Goal: Task Accomplishment & Management: Use online tool/utility

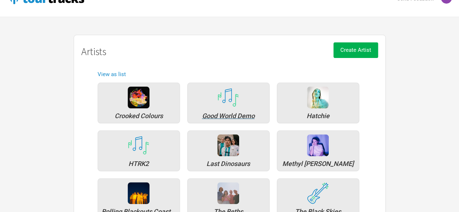
scroll to position [36, 0]
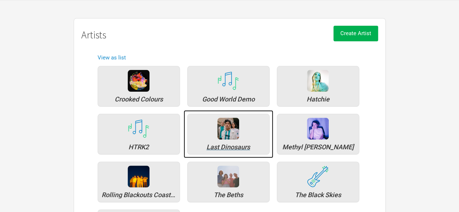
click at [211, 136] on div "Last Dinosaurs" at bounding box center [228, 134] width 82 height 41
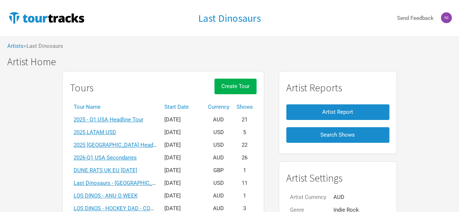
click at [179, 102] on th "Start Date" at bounding box center [183, 107] width 44 height 13
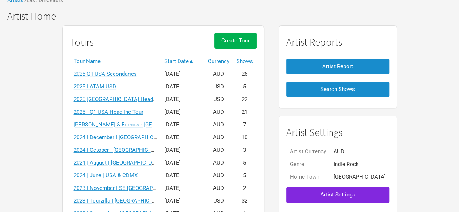
scroll to position [73, 0]
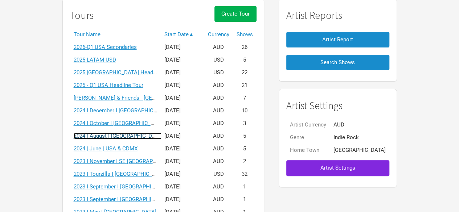
click at [142, 137] on link "2024 | August | [GEOGRAPHIC_DATA] (Kyoryu Album)" at bounding box center [138, 136] width 128 height 7
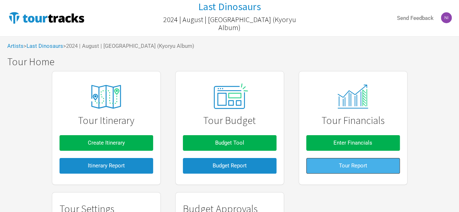
click at [370, 170] on button "Tour Report" at bounding box center [354, 166] width 94 height 16
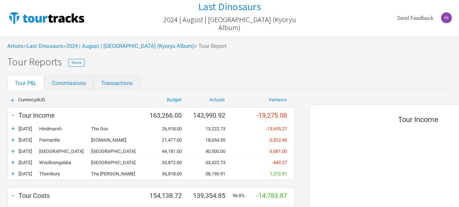
scroll to position [341, 232]
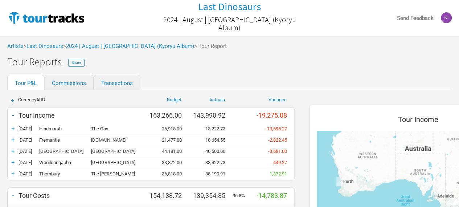
click at [14, 127] on div "+" at bounding box center [13, 128] width 11 height 7
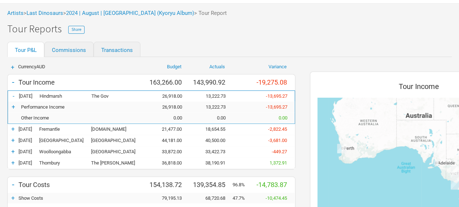
scroll to position [73, 0]
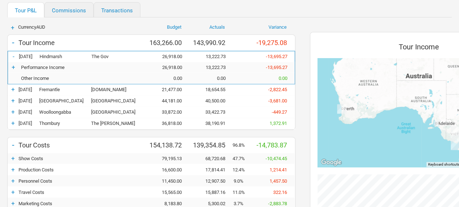
click at [176, 65] on div "26,918.00" at bounding box center [168, 67] width 44 height 5
drag, startPoint x: 175, startPoint y: 68, endPoint x: 207, endPoint y: 68, distance: 32.3
click at [175, 68] on div "26,918.00" at bounding box center [168, 67] width 44 height 5
click at [208, 68] on div "13,222.73" at bounding box center [212, 67] width 44 height 5
click at [11, 69] on div "+" at bounding box center [13, 67] width 11 height 7
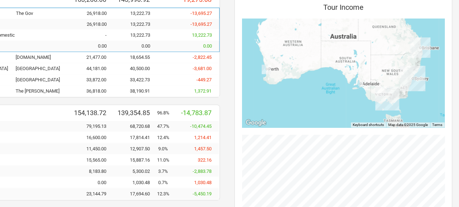
scroll to position [0, 76]
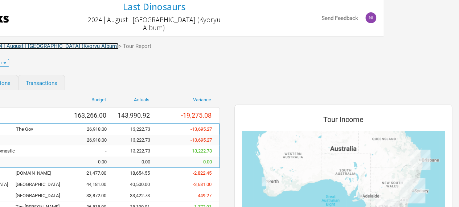
click at [46, 46] on link "2024 | August | [GEOGRAPHIC_DATA] (Kyoryu Album)" at bounding box center [55, 46] width 128 height 7
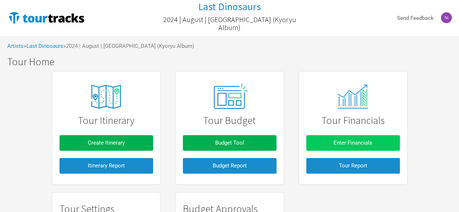
click at [359, 147] on button "Enter Financials" at bounding box center [354, 143] width 94 height 16
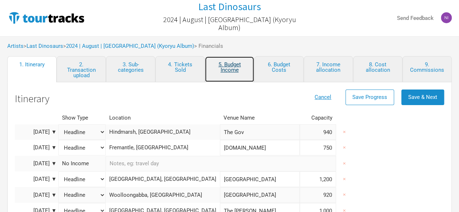
click at [231, 68] on link "5. Budget Income" at bounding box center [229, 69] width 49 height 26
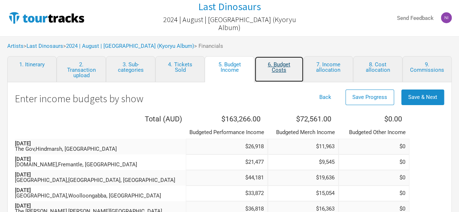
click at [257, 76] on link "6. Budget Costs" at bounding box center [279, 69] width 49 height 26
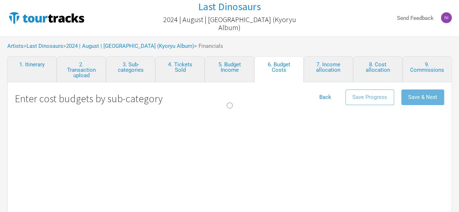
click at [310, 68] on div at bounding box center [229, 106] width 459 height 212
click at [317, 68] on div at bounding box center [229, 106] width 459 height 212
click at [332, 68] on div at bounding box center [229, 106] width 459 height 212
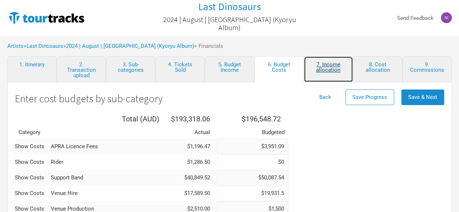
click at [343, 69] on link "7. Income allocation" at bounding box center [328, 69] width 49 height 26
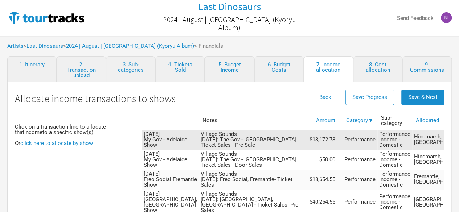
click at [212, 139] on td "Village Sounds [DATE]: The Gov - [GEOGRAPHIC_DATA] Ticket Sales - Pre Sale" at bounding box center [253, 140] width 109 height 20
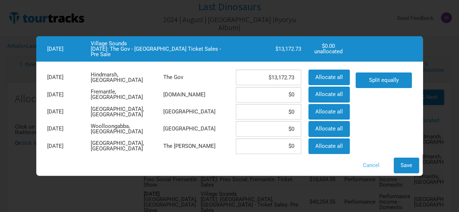
click at [368, 164] on button "Cancel" at bounding box center [371, 166] width 31 height 16
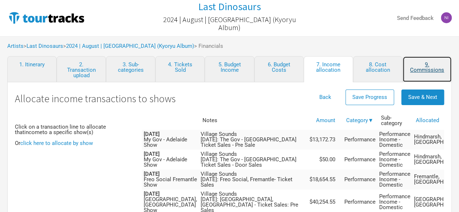
click at [421, 72] on link "9. Commissions" at bounding box center [427, 69] width 49 height 26
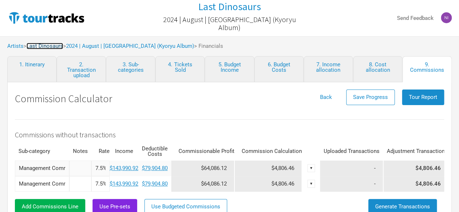
click at [59, 48] on link "Last Dinosaurs" at bounding box center [45, 46] width 37 height 7
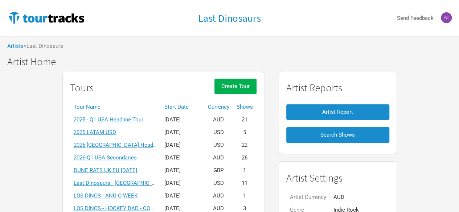
click at [183, 107] on th "Start Date" at bounding box center [183, 107] width 44 height 13
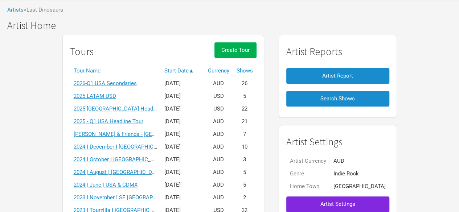
scroll to position [73, 0]
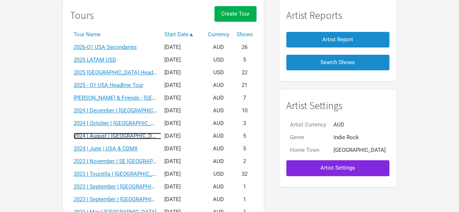
click at [145, 138] on link "2024 | August | [GEOGRAPHIC_DATA] (Kyoryu Album)" at bounding box center [138, 136] width 128 height 7
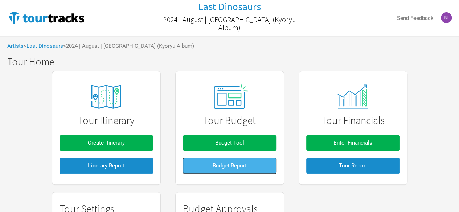
click at [261, 165] on button "Budget Report" at bounding box center [230, 166] width 94 height 16
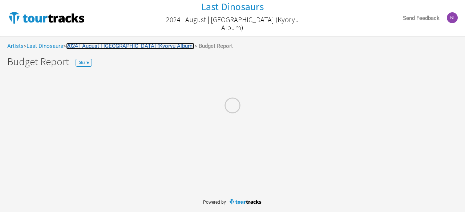
click at [116, 47] on link "2024 | August | [GEOGRAPHIC_DATA] (Kyoryu Album)" at bounding box center [130, 46] width 128 height 7
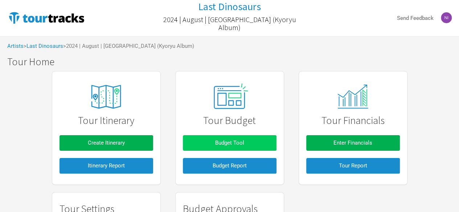
click at [217, 139] on button "Budget Tool" at bounding box center [230, 143] width 94 height 16
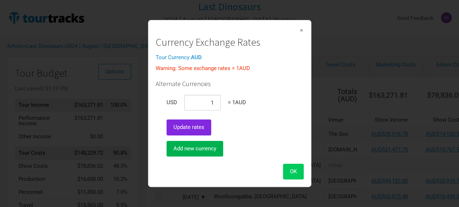
click at [292, 167] on button "OK" at bounding box center [293, 172] width 21 height 16
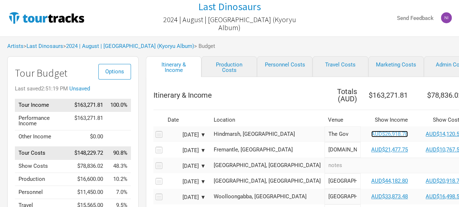
click at [372, 131] on link "AUD$26,918.78" at bounding box center [390, 134] width 37 height 7
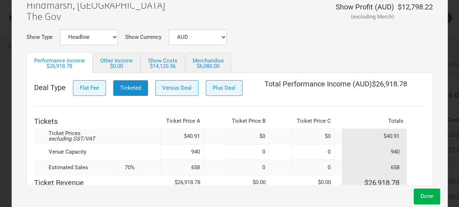
scroll to position [32, 0]
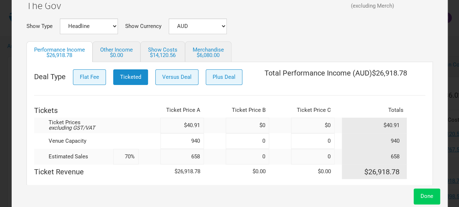
click at [429, 202] on button "Done" at bounding box center [427, 196] width 27 height 16
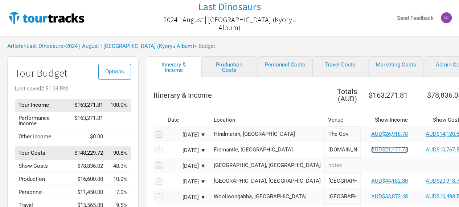
click at [372, 146] on link "AUD$21,477.75" at bounding box center [390, 149] width 37 height 7
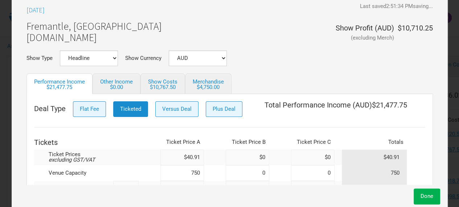
scroll to position [32, 0]
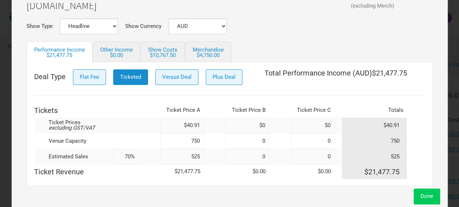
click at [434, 204] on button "Done" at bounding box center [427, 196] width 27 height 16
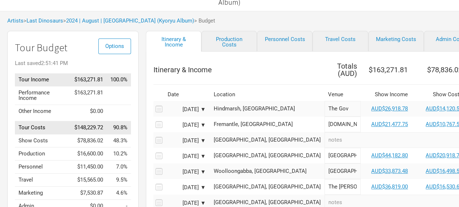
scroll to position [36, 0]
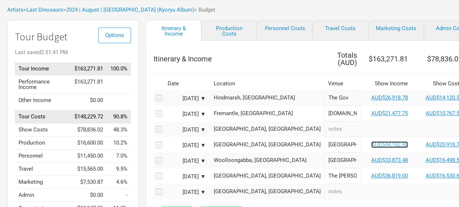
click at [372, 141] on link "AUD$44,182.80" at bounding box center [390, 144] width 37 height 7
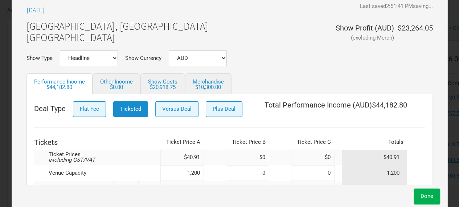
scroll to position [32, 0]
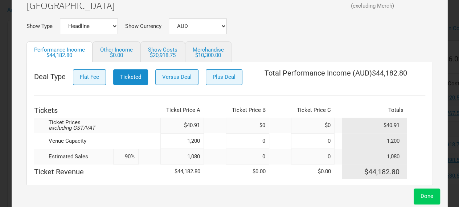
drag, startPoint x: 414, startPoint y: 190, endPoint x: 425, endPoint y: 193, distance: 11.4
click at [414, 190] on div "Done" at bounding box center [229, 194] width 421 height 19
click at [425, 194] on button "Done" at bounding box center [427, 196] width 27 height 16
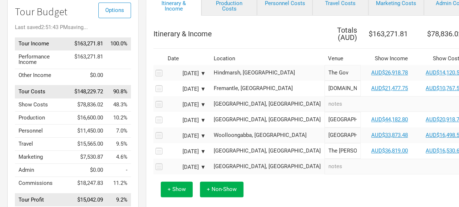
scroll to position [73, 0]
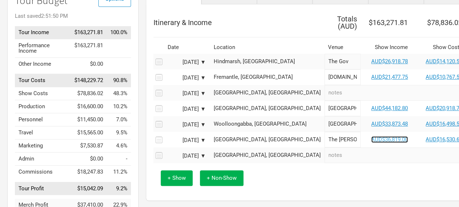
click at [372, 136] on link "AUD$36,819.00" at bounding box center [390, 139] width 37 height 7
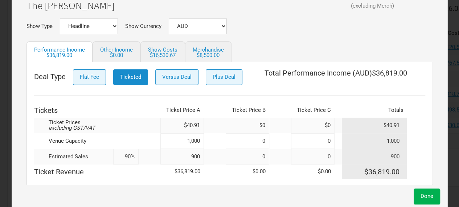
scroll to position [109, 0]
click at [429, 192] on button "Done" at bounding box center [427, 196] width 27 height 16
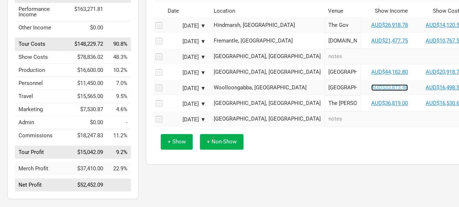
click at [372, 84] on link "AUD$33,873.48" at bounding box center [390, 87] width 37 height 7
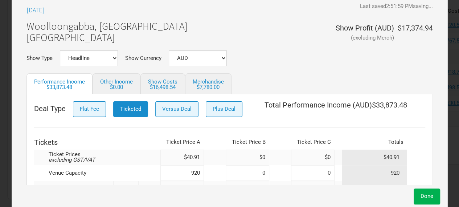
scroll to position [32, 0]
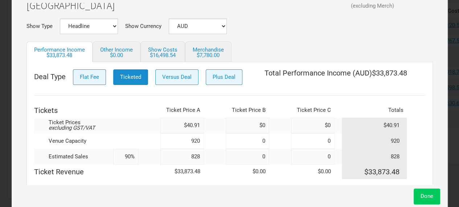
click at [426, 199] on span "Done" at bounding box center [427, 196] width 13 height 7
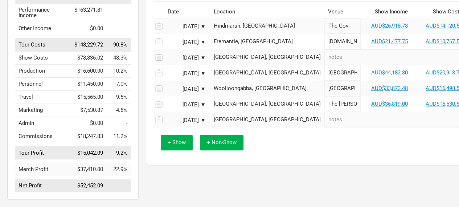
scroll to position [109, 0]
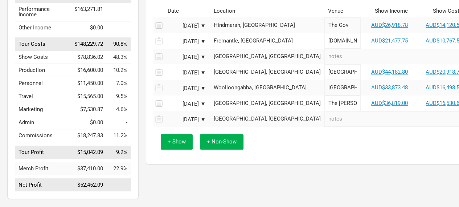
drag, startPoint x: 289, startPoint y: 171, endPoint x: 419, endPoint y: 153, distance: 131.0
click at [289, 171] on div "Itinerary & Income Production Costs Personnel Costs Travel Costs Marketing Cost…" at bounding box center [361, 74] width 445 height 255
